Goal: Navigation & Orientation: Locate item on page

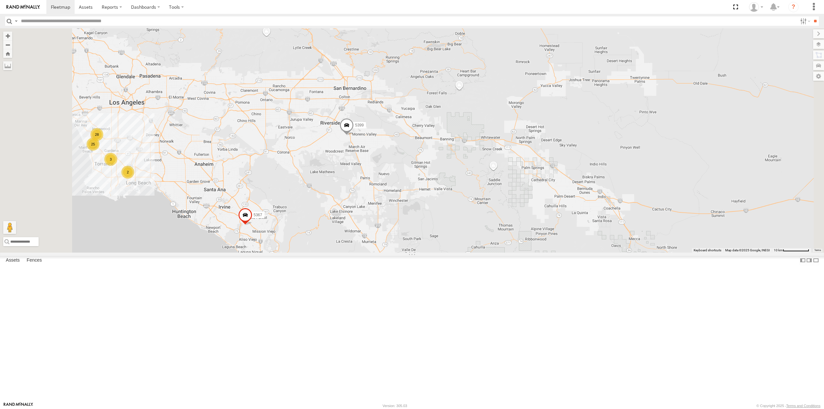
drag, startPoint x: 302, startPoint y: 277, endPoint x: 323, endPoint y: 282, distance: 21.8
click at [323, 252] on div "015910001673808 5399 5367 28 25 3 2" at bounding box center [412, 140] width 824 height 224
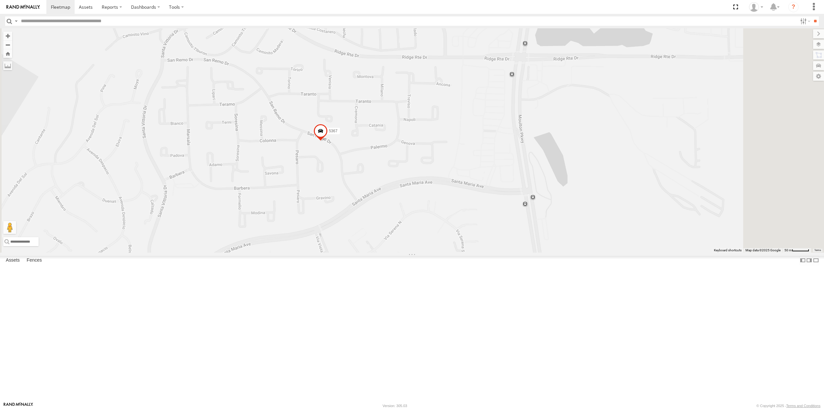
click at [328, 141] on span at bounding box center [321, 132] width 14 height 17
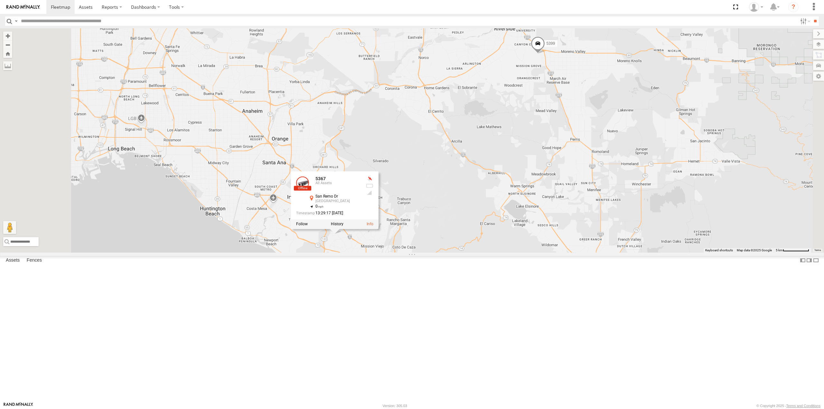
drag, startPoint x: 324, startPoint y: 286, endPoint x: 365, endPoint y: 294, distance: 42.1
click at [366, 252] on div "015910001673808 5399 5367 5367 All Assets San Remo Dr Laguna Hills 33.61873 , -…" at bounding box center [412, 140] width 824 height 224
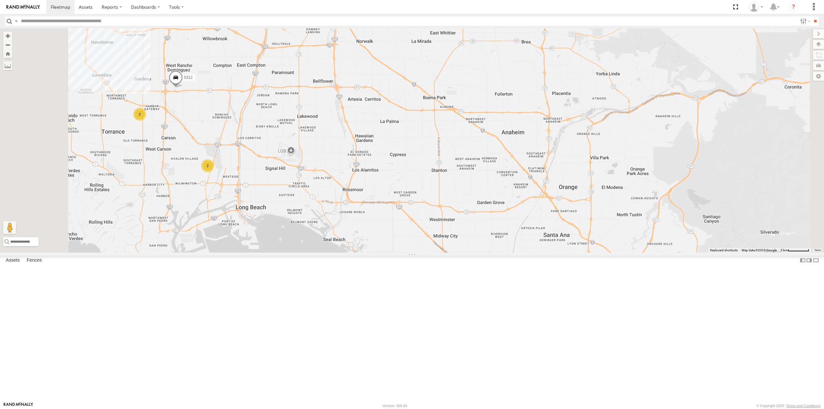
drag, startPoint x: 233, startPoint y: 151, endPoint x: 275, endPoint y: 190, distance: 57.2
click at [275, 194] on div "015910001673808 5399 5367 5367 All Assets San Remo Dr Laguna Hills 33.61873 , -…" at bounding box center [412, 140] width 824 height 224
